Goal: Transaction & Acquisition: Book appointment/travel/reservation

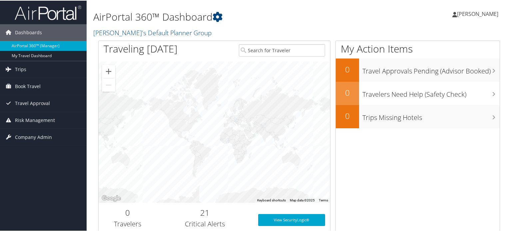
click at [459, 17] on span "[PERSON_NAME]" at bounding box center [477, 13] width 41 height 7
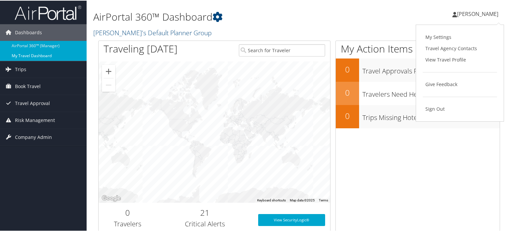
click at [35, 54] on link "My Travel Dashboard" at bounding box center [43, 55] width 87 height 10
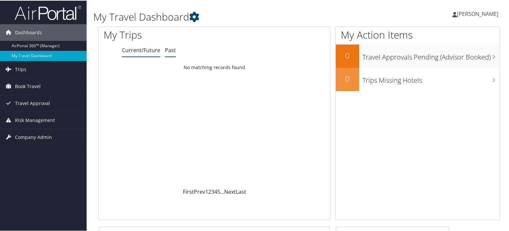
click at [169, 53] on link "Past" at bounding box center [170, 49] width 11 height 7
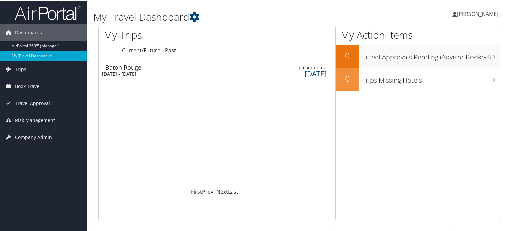
click at [128, 52] on link "Current/Future" at bounding box center [141, 49] width 38 height 7
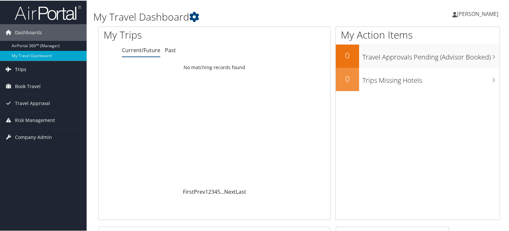
click at [15, 69] on span "Trips" at bounding box center [20, 69] width 11 height 17
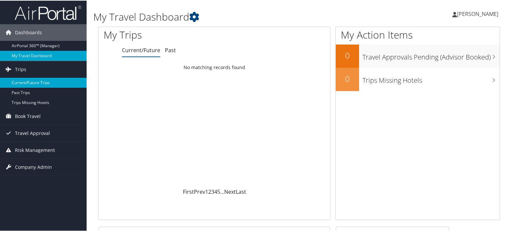
click at [15, 82] on link "Current/Future Trips" at bounding box center [43, 82] width 87 height 10
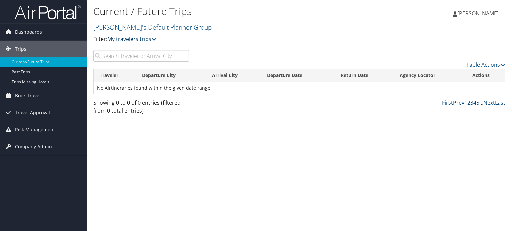
click at [124, 38] on link "My travelers trips" at bounding box center [131, 38] width 49 height 7
click at [119, 37] on link "My travelers trips" at bounding box center [131, 38] width 49 height 7
click at [19, 30] on span "Dashboards" at bounding box center [28, 32] width 27 height 17
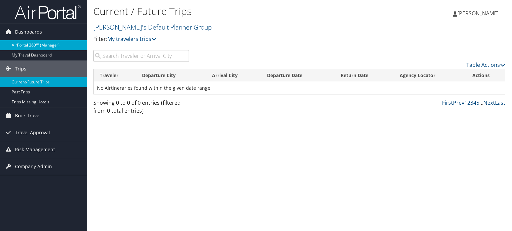
click at [21, 45] on link "AirPortal 360™ (Manager)" at bounding box center [43, 45] width 87 height 10
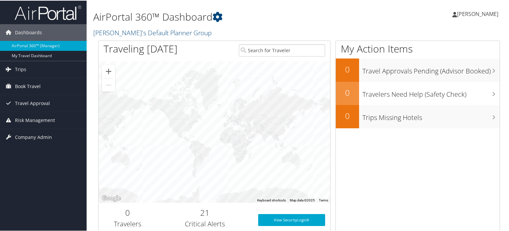
click at [205, 216] on h2 "21" at bounding box center [205, 212] width 87 height 11
click at [204, 214] on h2 "21" at bounding box center [205, 212] width 87 height 11
click at [206, 225] on h3 "Critical Alerts" at bounding box center [205, 223] width 87 height 9
click at [268, 221] on link "View SecurityLogic®" at bounding box center [291, 220] width 67 height 12
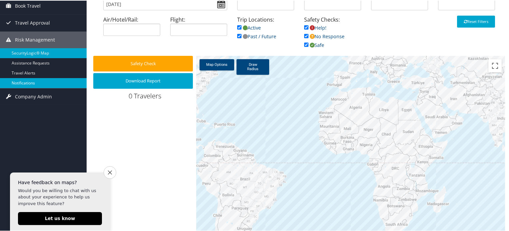
scroll to position [32, 0]
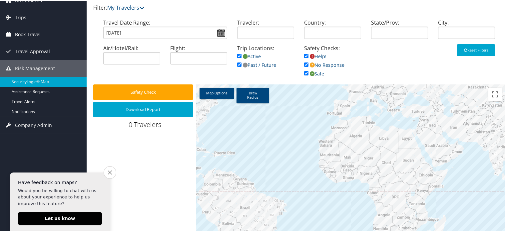
click at [22, 30] on span "Book Travel" at bounding box center [28, 34] width 26 height 17
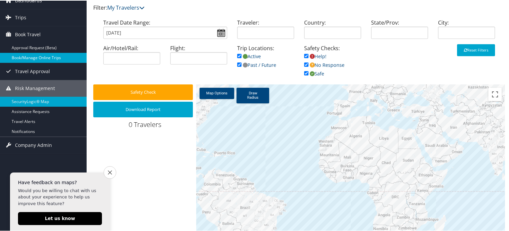
click at [29, 58] on link "Book/Manage Online Trips" at bounding box center [43, 57] width 87 height 10
